Goal: Information Seeking & Learning: Learn about a topic

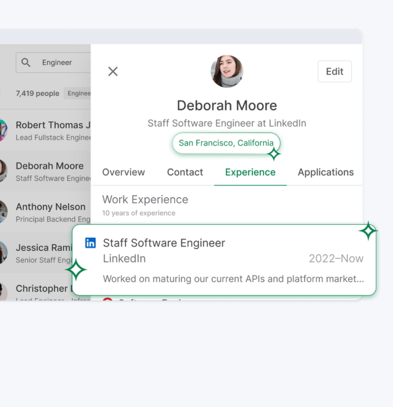
scroll to position [1174, 0]
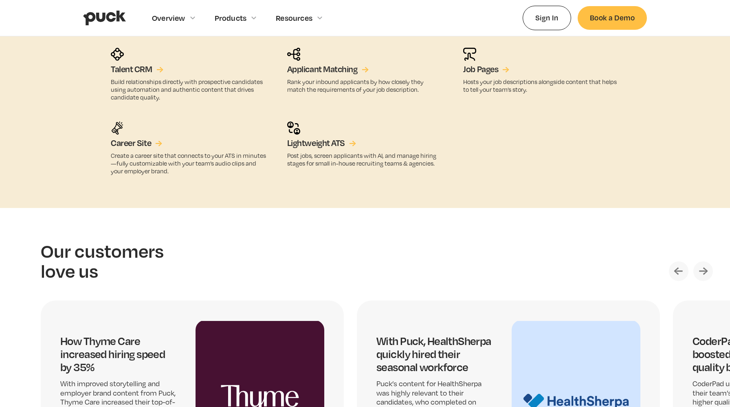
scroll to position [1354, 0]
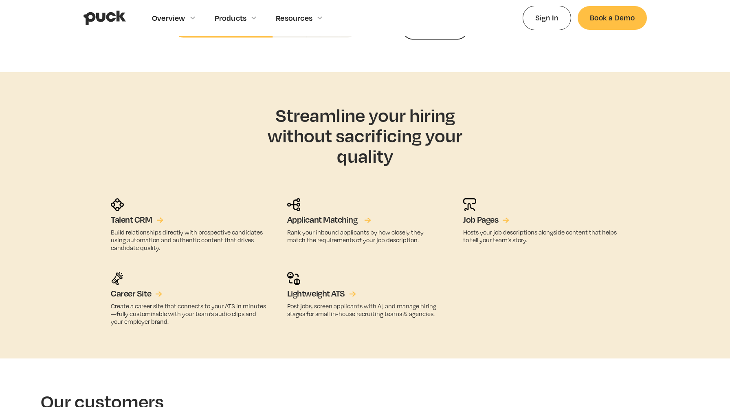
click at [368, 220] on div "→" at bounding box center [367, 219] width 7 height 11
click at [507, 221] on div "→" at bounding box center [508, 219] width 7 height 11
click at [158, 294] on div "→" at bounding box center [161, 293] width 7 height 11
click at [318, 294] on h5 "Lightweight ATS" at bounding box center [316, 293] width 58 height 11
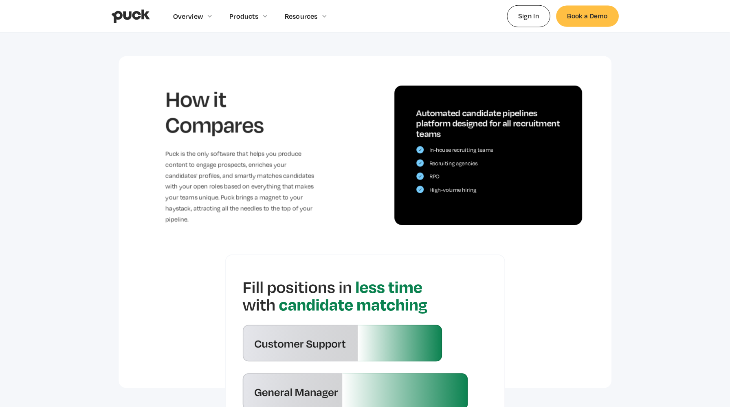
scroll to position [1704, 0]
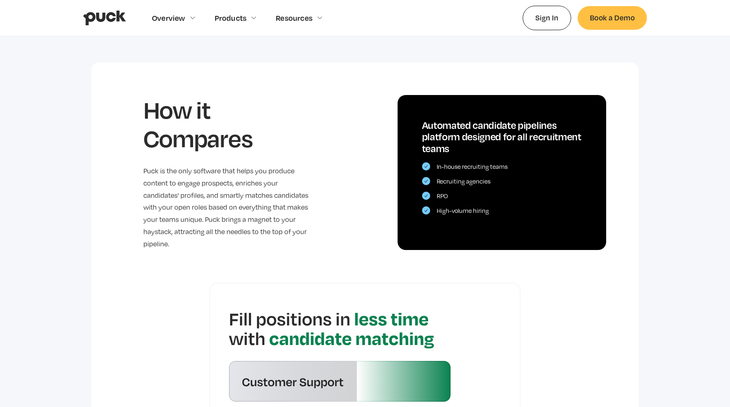
click at [461, 193] on div "In-house recruiting teams Recruiting agencies RPO High-volume hiring" at bounding box center [502, 188] width 160 height 52
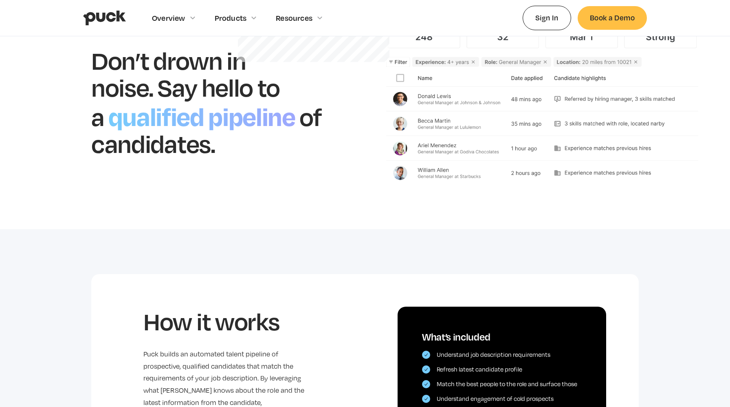
scroll to position [0, 0]
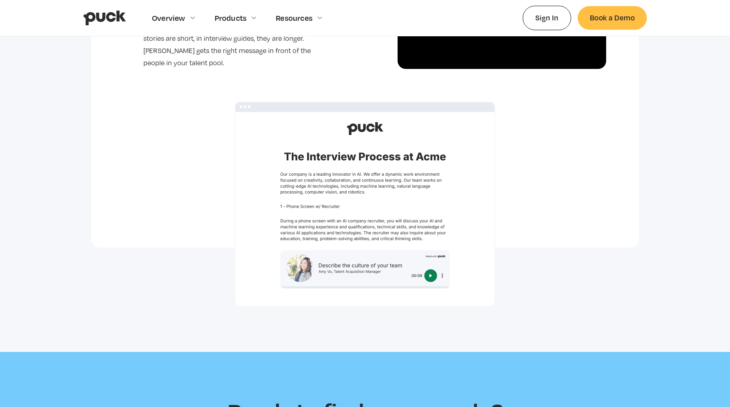
scroll to position [2416, 0]
